Goal: Task Accomplishment & Management: Manage account settings

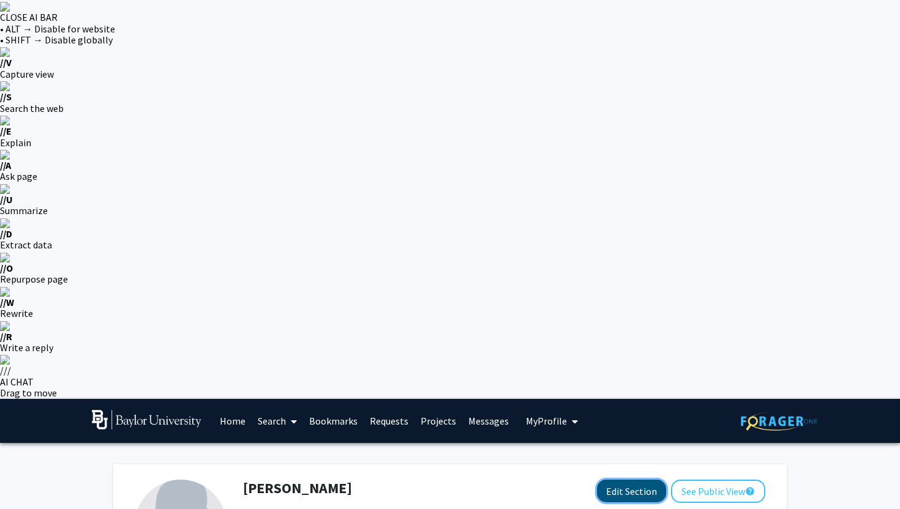
click at [632, 480] on button "Edit Section" at bounding box center [631, 491] width 69 height 23
select select "first-year"
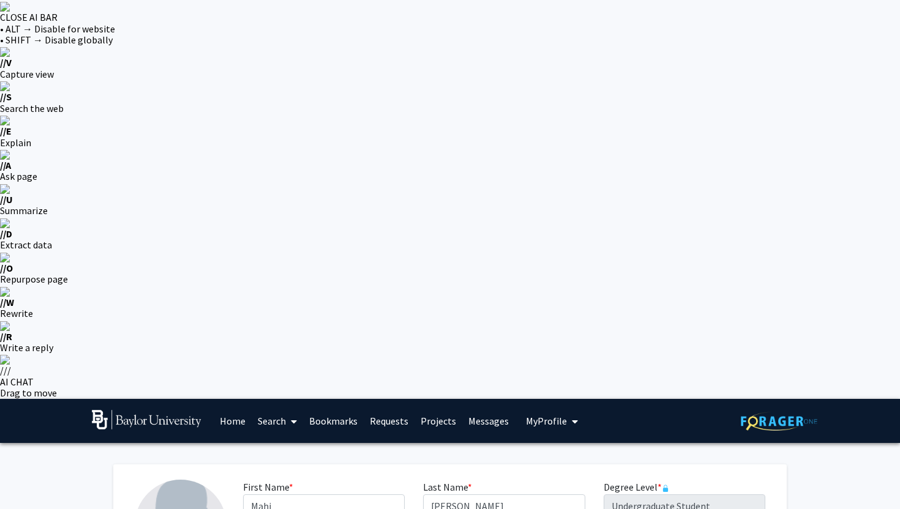
select select "46: spring_2029"
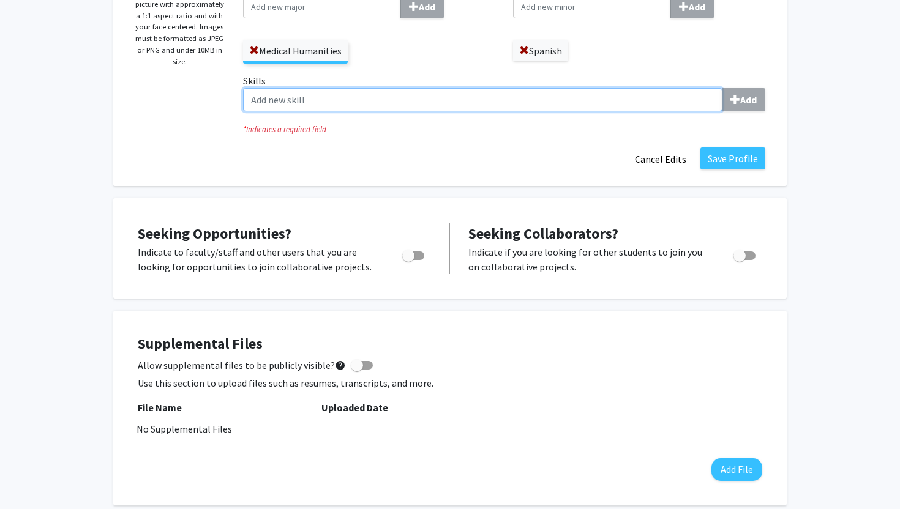
scroll to position [518, 0]
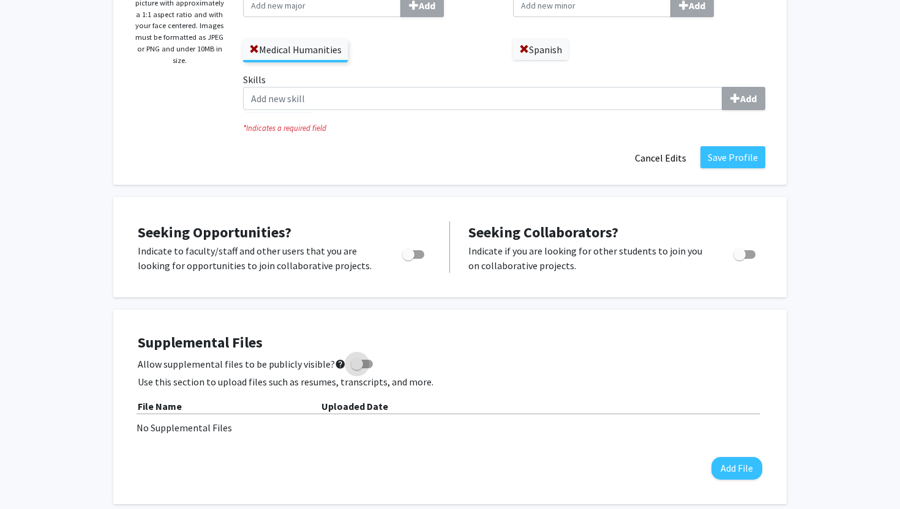
click at [351, 358] on span at bounding box center [357, 364] width 12 height 12
click at [356, 368] on input "Allow supplemental files to be publicly visible? help" at bounding box center [356, 368] width 1 height 1
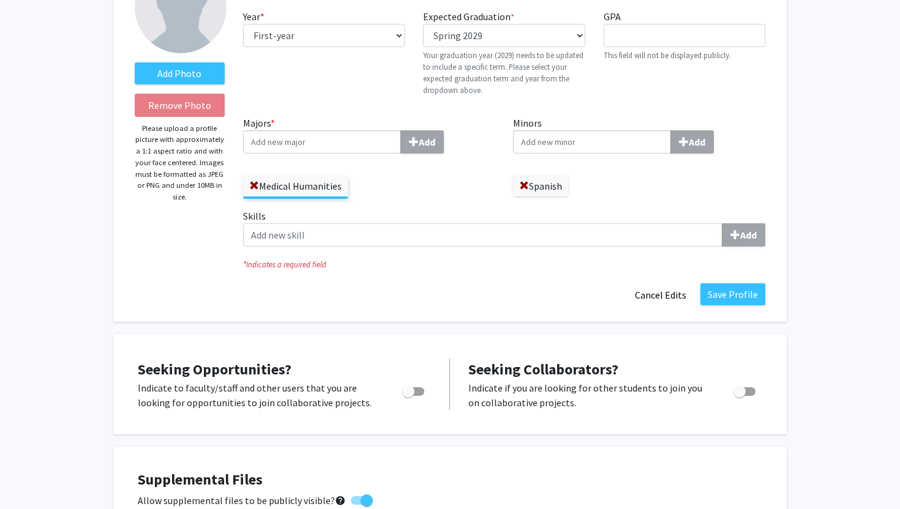
click at [361, 495] on span at bounding box center [367, 501] width 12 height 12
click at [357, 505] on input "Allow supplemental files to be publicly visible? help" at bounding box center [356, 505] width 1 height 1
checkbox input "false"
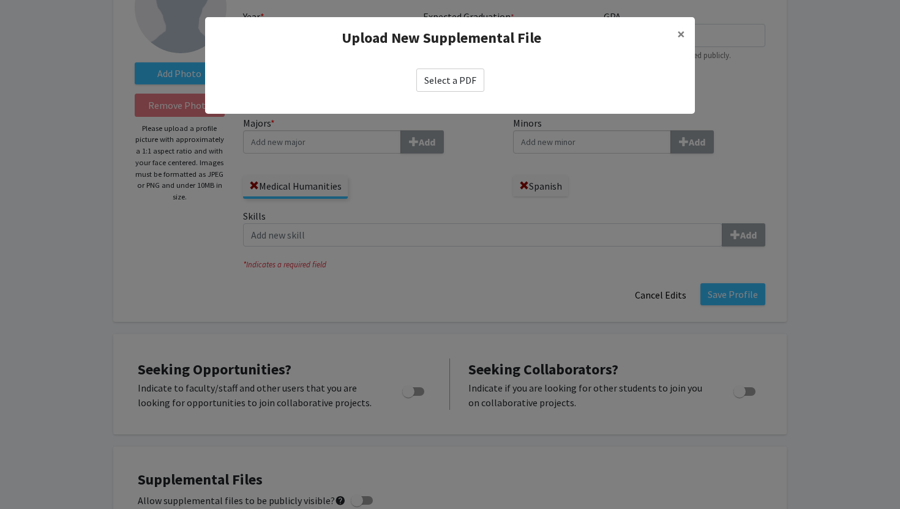
click at [469, 75] on label "Select a PDF" at bounding box center [450, 80] width 68 height 23
click at [0, 0] on input "Select a PDF" at bounding box center [0, 0] width 0 height 0
click at [463, 77] on label "Select a PDF" at bounding box center [450, 80] width 68 height 23
click at [0, 0] on input "Select a PDF" at bounding box center [0, 0] width 0 height 0
click at [432, 79] on label "Select a PDF" at bounding box center [450, 80] width 68 height 23
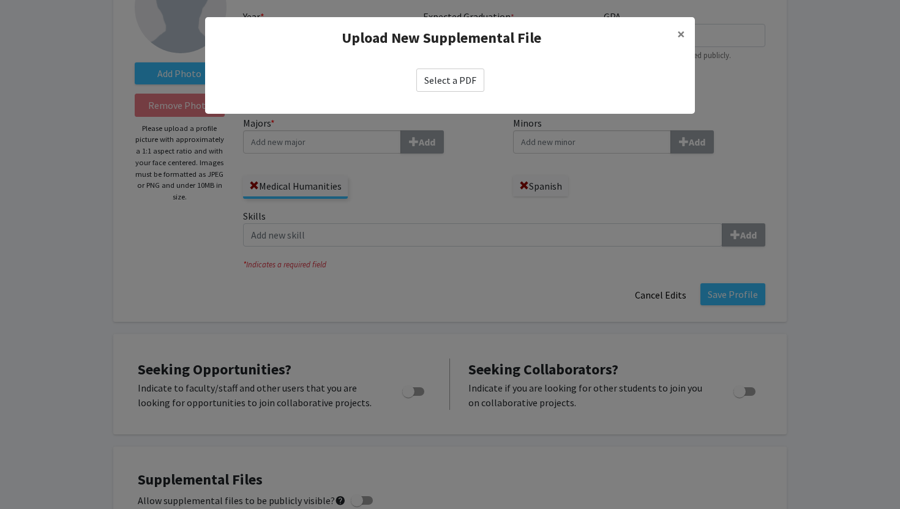
click at [0, 0] on input "Select a PDF" at bounding box center [0, 0] width 0 height 0
click at [676, 28] on button "×" at bounding box center [681, 34] width 28 height 34
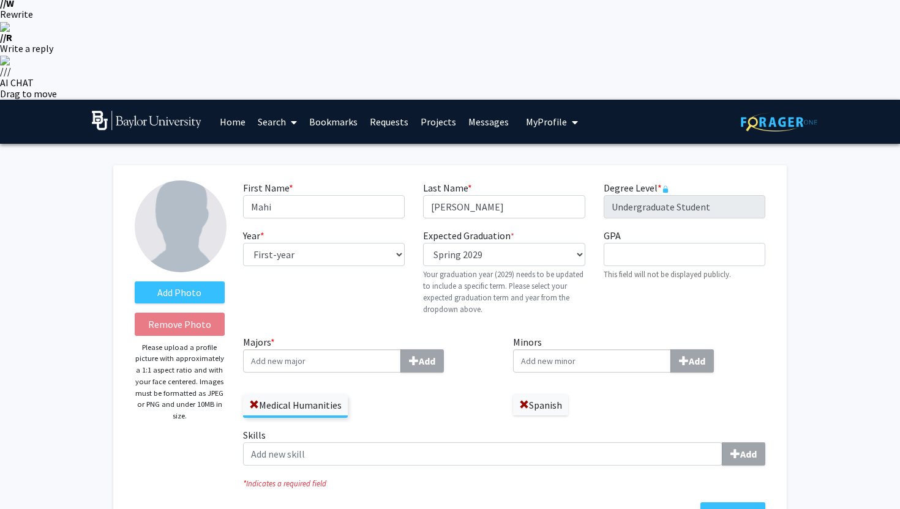
scroll to position [0, 0]
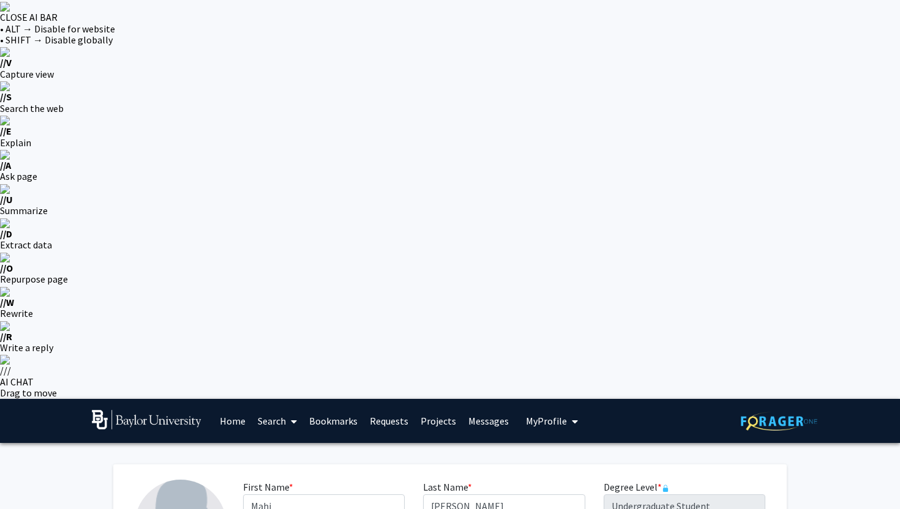
click at [232, 400] on link "Home" at bounding box center [233, 421] width 38 height 43
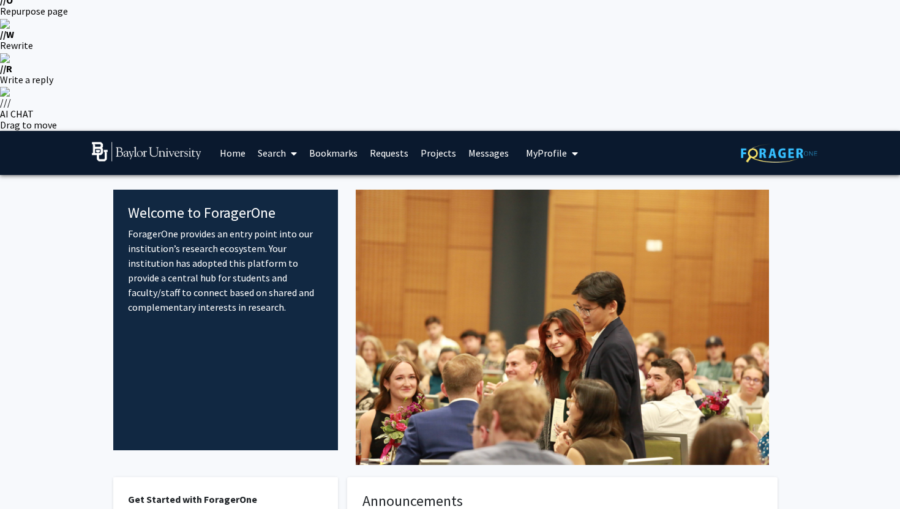
scroll to position [280, 0]
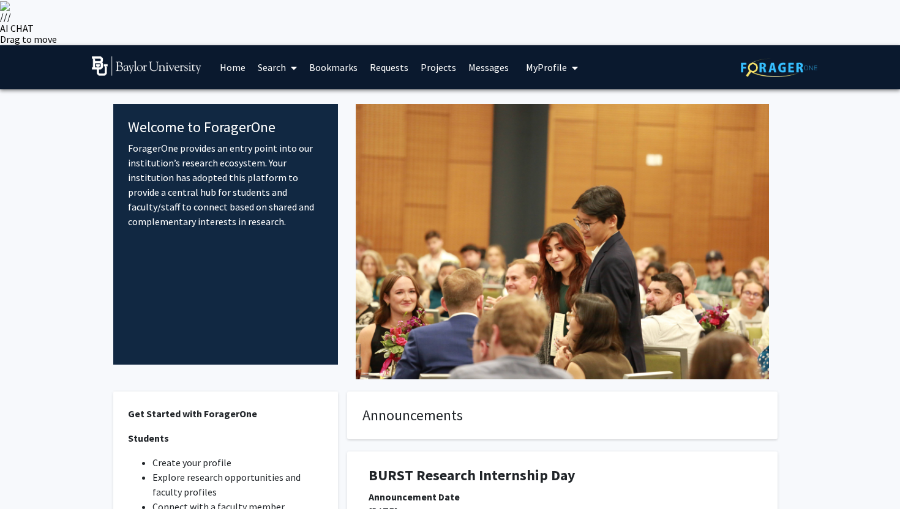
scroll to position [0, 0]
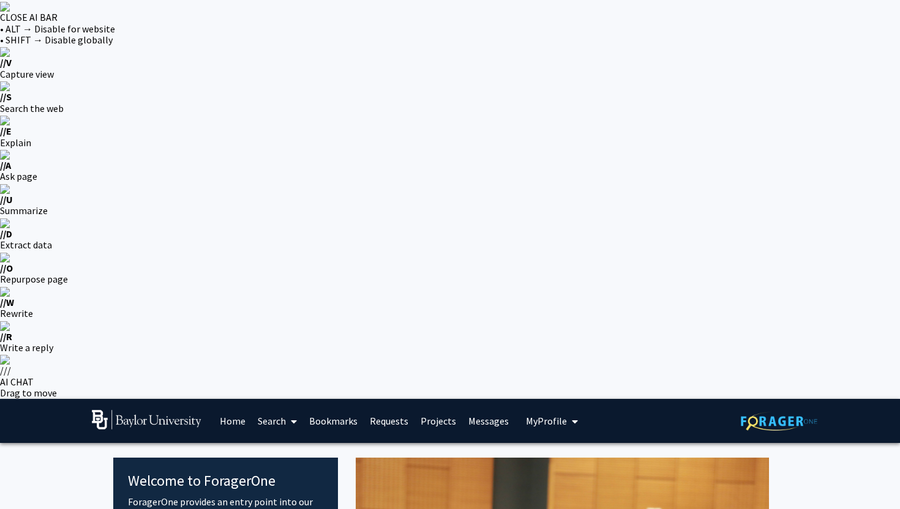
click at [285, 400] on link "Search" at bounding box center [277, 421] width 51 height 43
click at [432, 400] on link "Projects" at bounding box center [438, 421] width 48 height 43
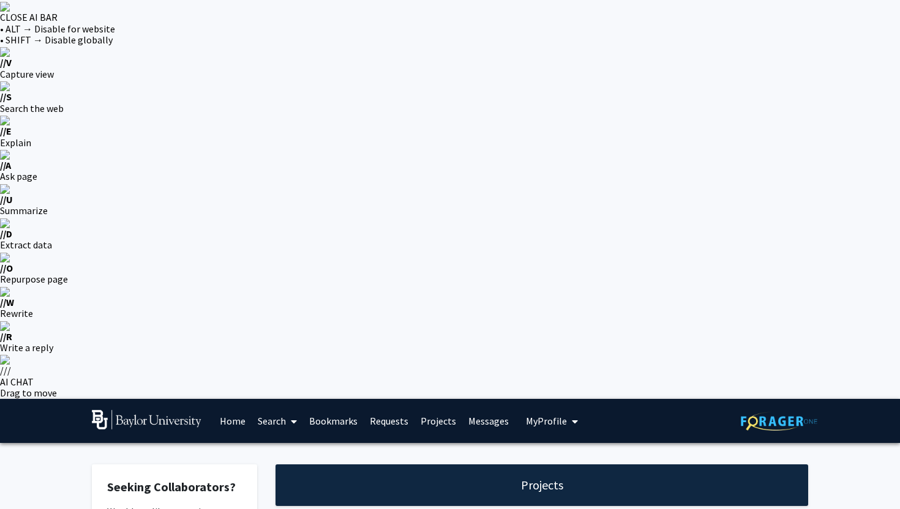
checkbox input "true"
click at [228, 400] on link "Home" at bounding box center [233, 421] width 38 height 43
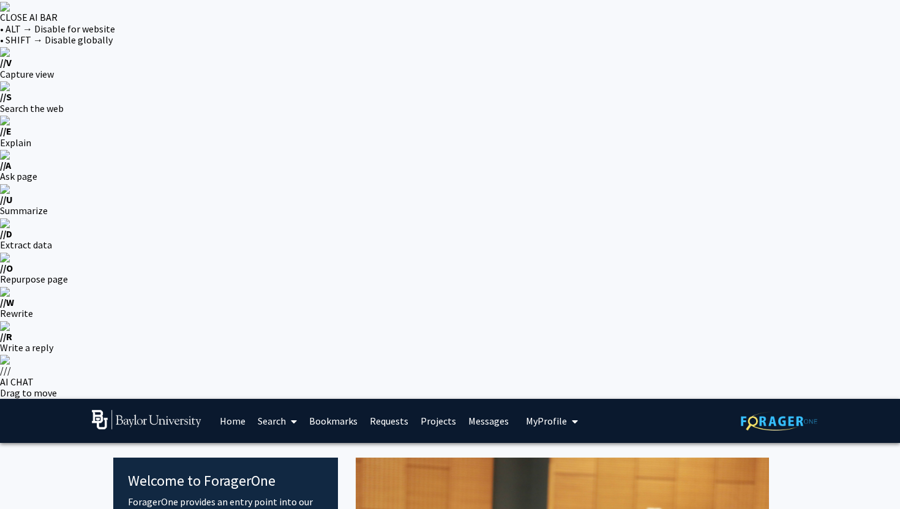
click at [290, 400] on span at bounding box center [291, 421] width 11 height 43
click at [292, 443] on span "Faculty/Staff" at bounding box center [297, 455] width 90 height 24
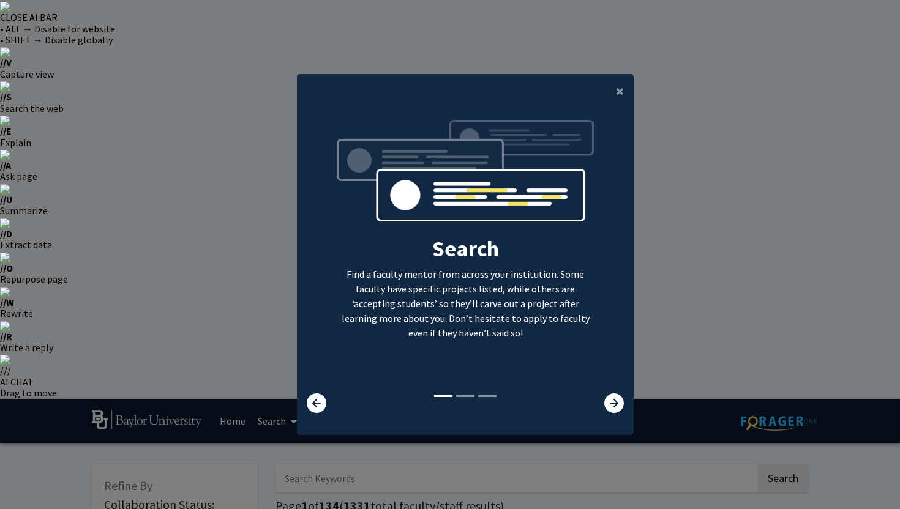
click at [268, 84] on modal-container "× Search Find a faculty mentor from across your institution. Some faculty have …" at bounding box center [450, 254] width 900 height 509
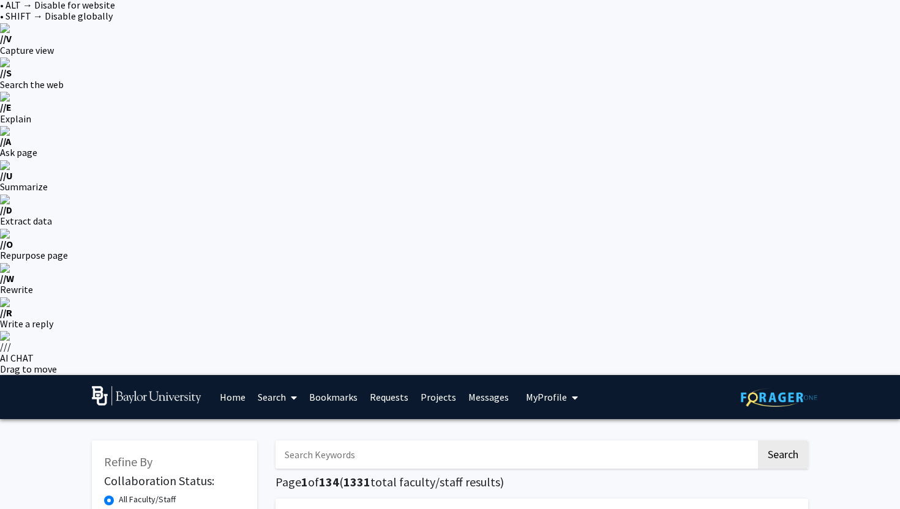
scroll to position [26, 0]
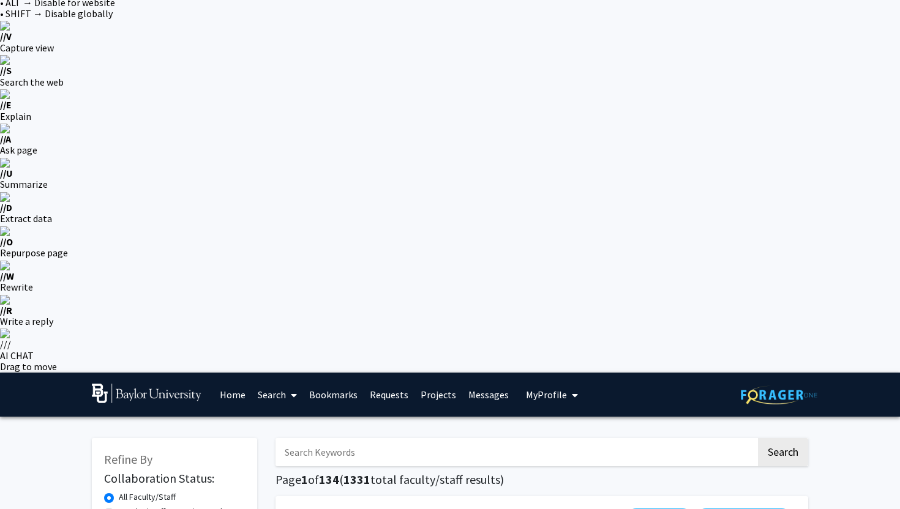
radio input "true"
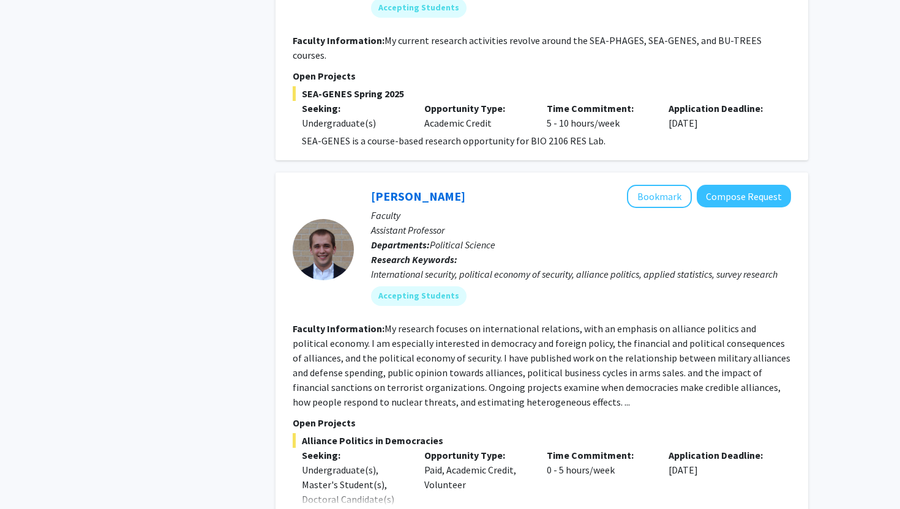
scroll to position [2005, 0]
